Goal: Task Accomplishment & Management: Manage account settings

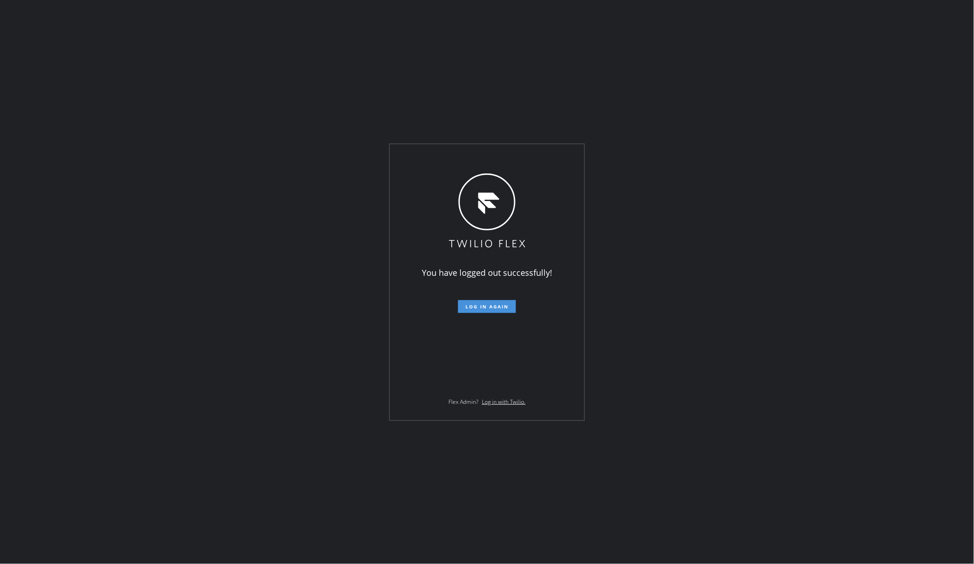
click at [487, 309] on span "Log in again" at bounding box center [486, 306] width 43 height 6
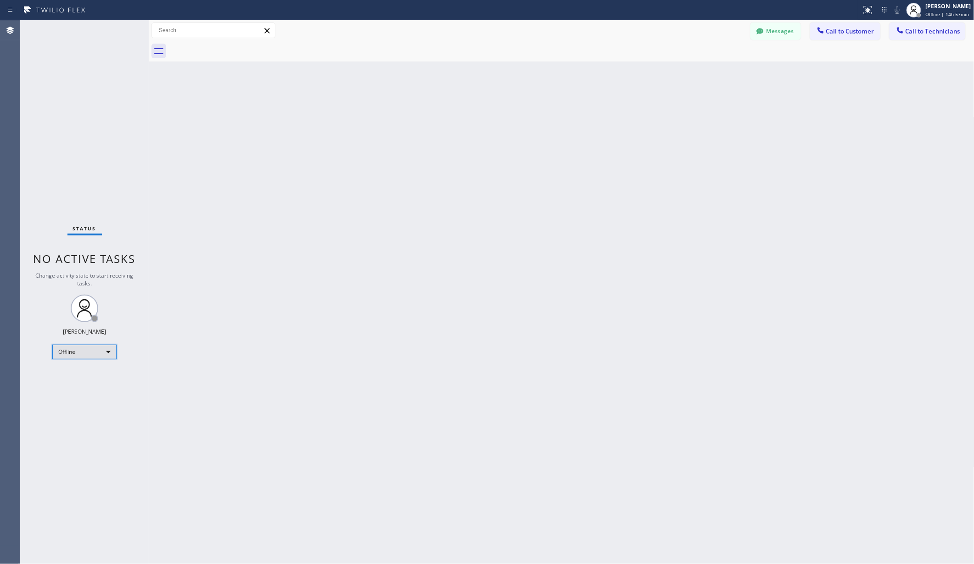
click at [109, 353] on div "Offline" at bounding box center [84, 352] width 64 height 15
click at [83, 385] on li "Unavailable" at bounding box center [84, 387] width 62 height 11
click at [268, 377] on div "Back to Dashboard Change Sender ID Customers Technicians AA [PERSON_NAME] [DATE…" at bounding box center [562, 292] width 826 height 544
click at [88, 351] on div "Offline" at bounding box center [84, 352] width 64 height 15
click at [86, 386] on li "Unavailable" at bounding box center [84, 387] width 62 height 11
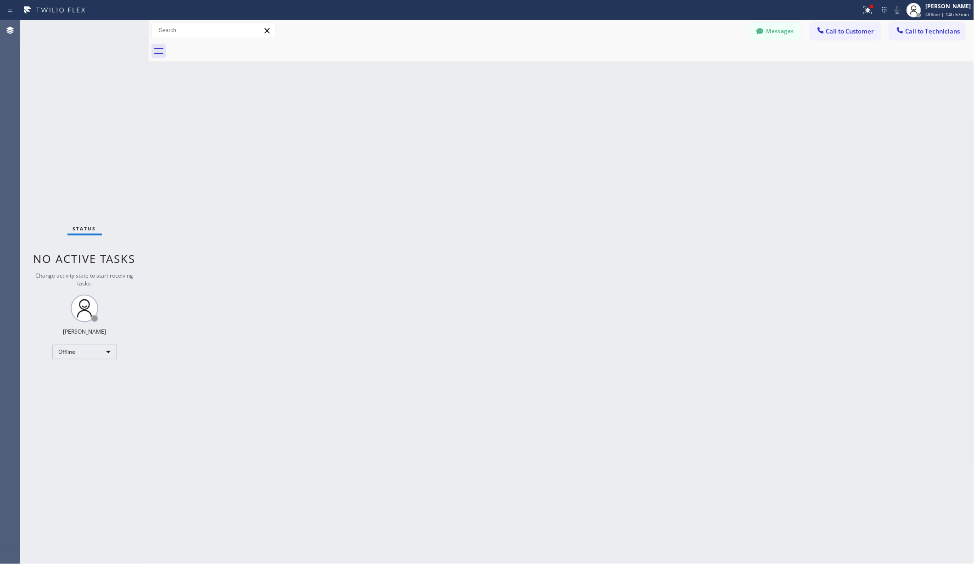
click at [263, 383] on div "Back to Dashboard Change Sender ID Customers Technicians AA [PERSON_NAME] [DATE…" at bounding box center [562, 292] width 826 height 544
click at [232, 219] on div "Back to Dashboard Change Sender ID Customers Technicians AA [PERSON_NAME] [DATE…" at bounding box center [562, 292] width 826 height 544
click at [55, 72] on div "Status No active tasks Change activity state to start receiving tasks. [PERSON_…" at bounding box center [84, 292] width 128 height 544
